Goal: Find specific page/section: Find specific page/section

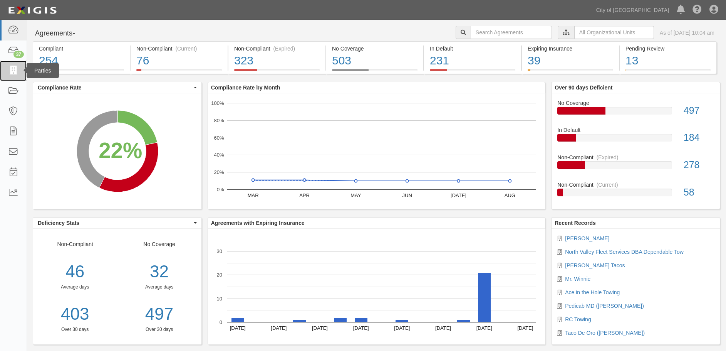
click at [15, 73] on icon at bounding box center [13, 70] width 11 height 9
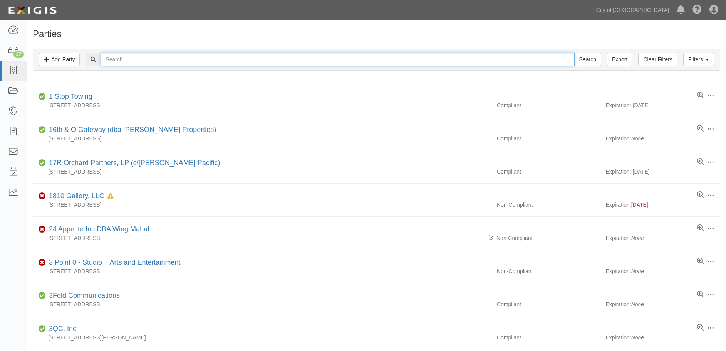
drag, startPoint x: 0, startPoint y: 0, endPoint x: 165, endPoint y: 62, distance: 176.0
click at [166, 61] on input "text" at bounding box center [338, 59] width 474 height 13
type input "tito"
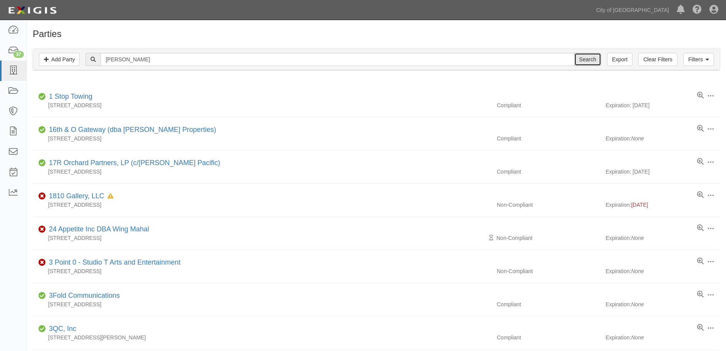
click at [584, 60] on input "Search" at bounding box center [587, 59] width 27 height 13
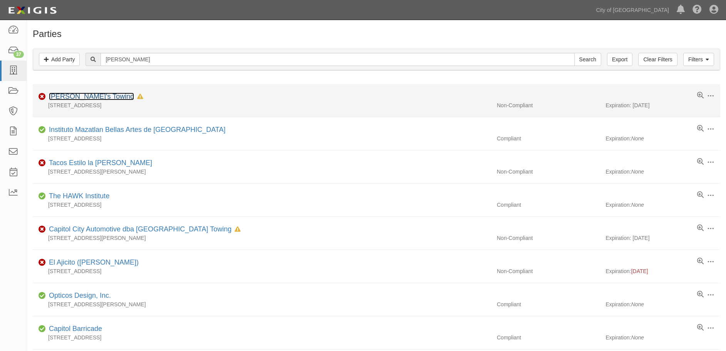
click at [76, 97] on link "Tito's Towing" at bounding box center [91, 96] width 85 height 8
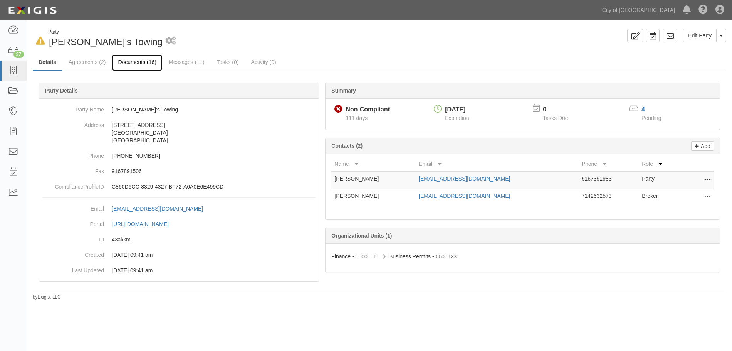
click at [139, 63] on link "Documents (16)" at bounding box center [137, 62] width 50 height 17
